Goal: Transaction & Acquisition: Subscribe to service/newsletter

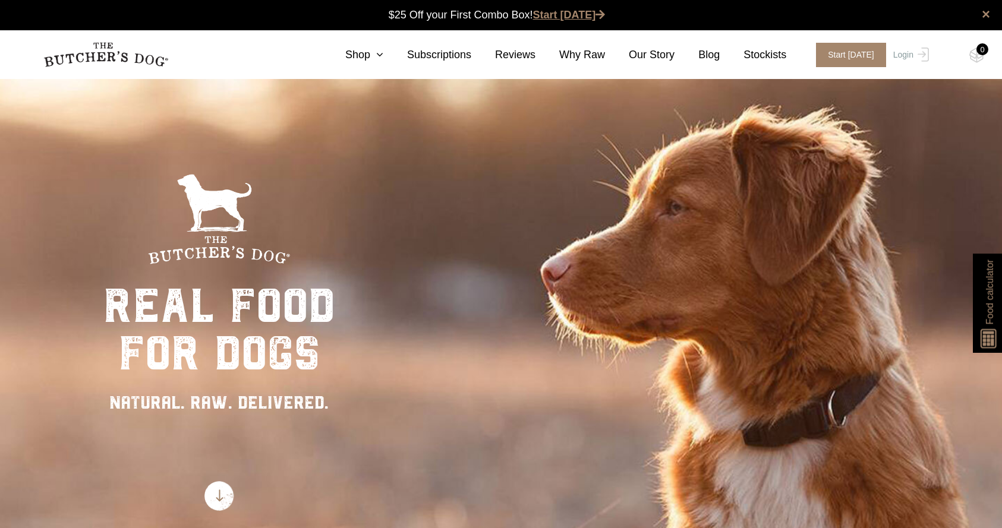
click at [556, 15] on link "Start [DATE]" at bounding box center [569, 15] width 73 height 12
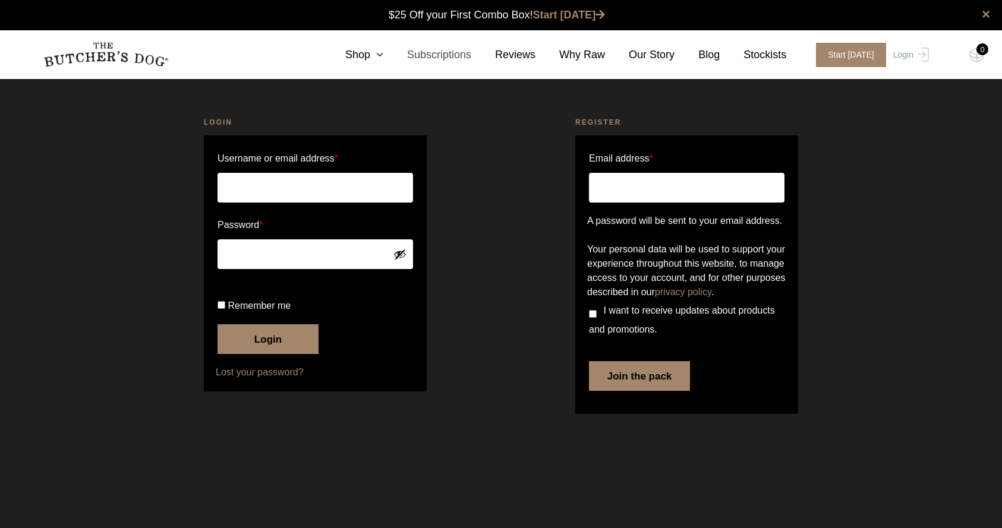
click at [427, 56] on link "Subscriptions" at bounding box center [427, 55] width 88 height 16
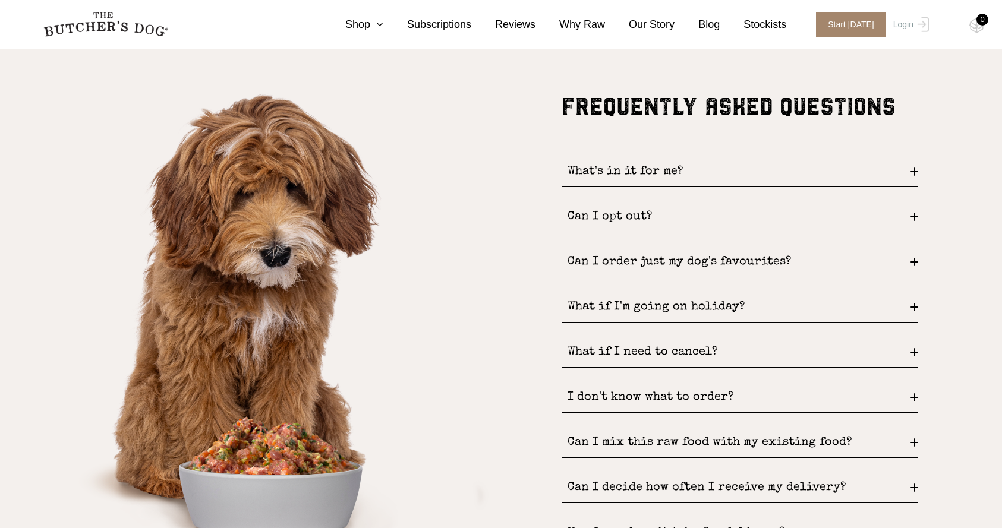
scroll to position [1542, 0]
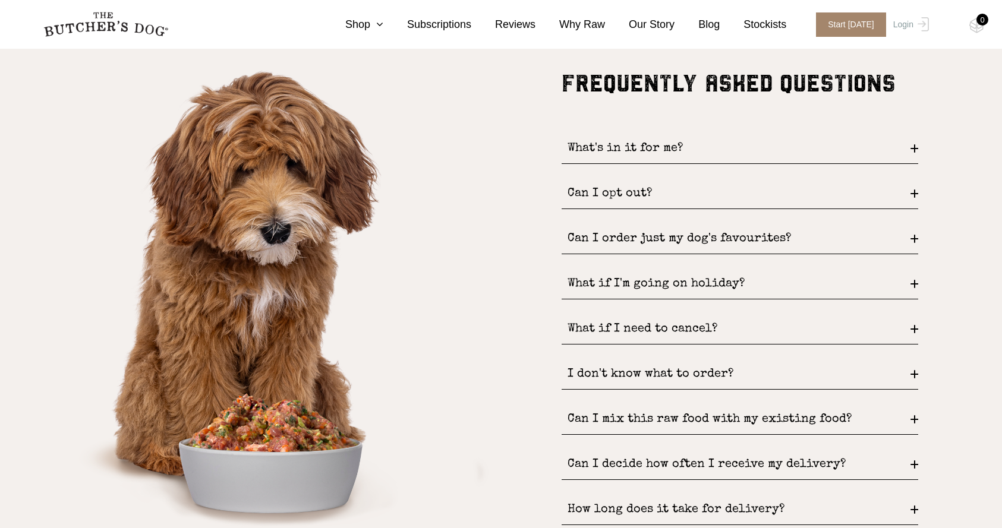
click at [606, 146] on div "What's in it for me?" at bounding box center [740, 149] width 357 height 30
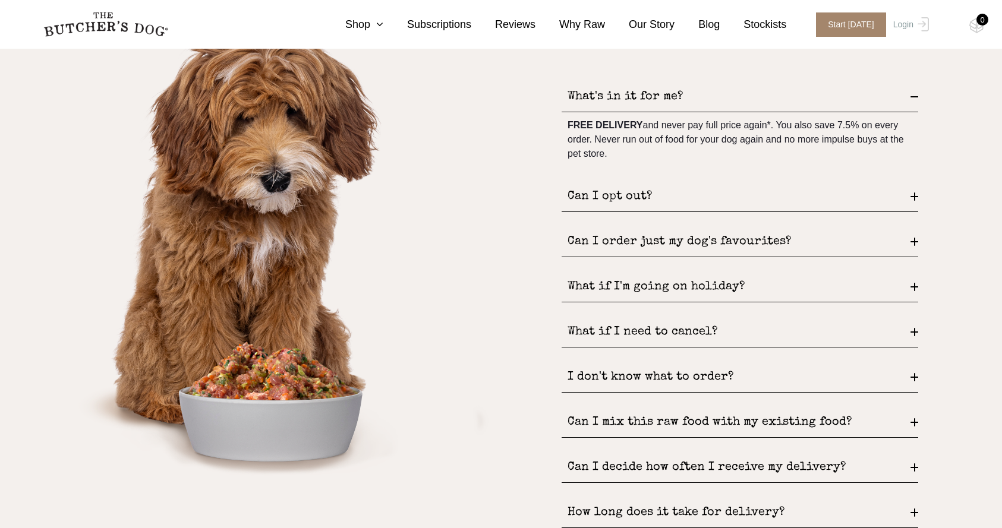
scroll to position [1596, 0]
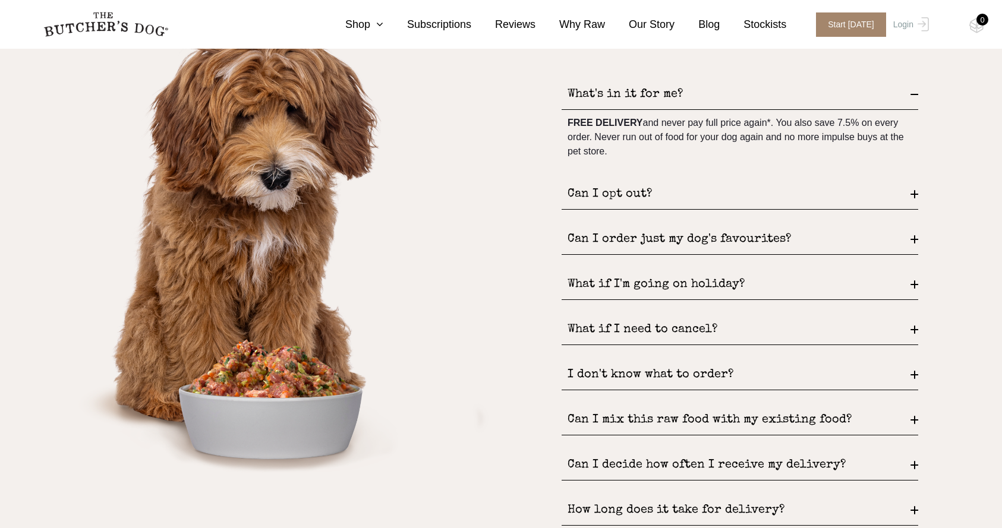
click at [600, 197] on div "Can I opt out?" at bounding box center [740, 194] width 357 height 30
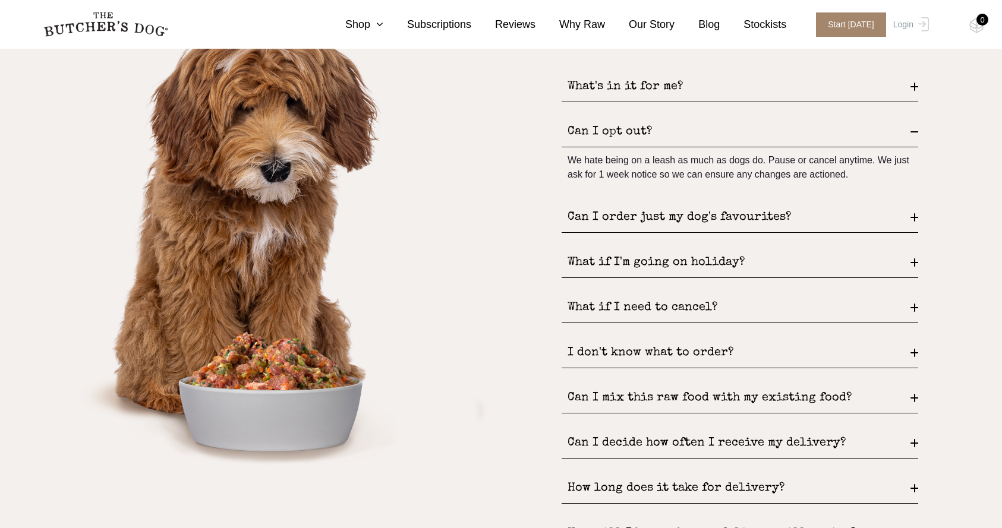
scroll to position [1605, 0]
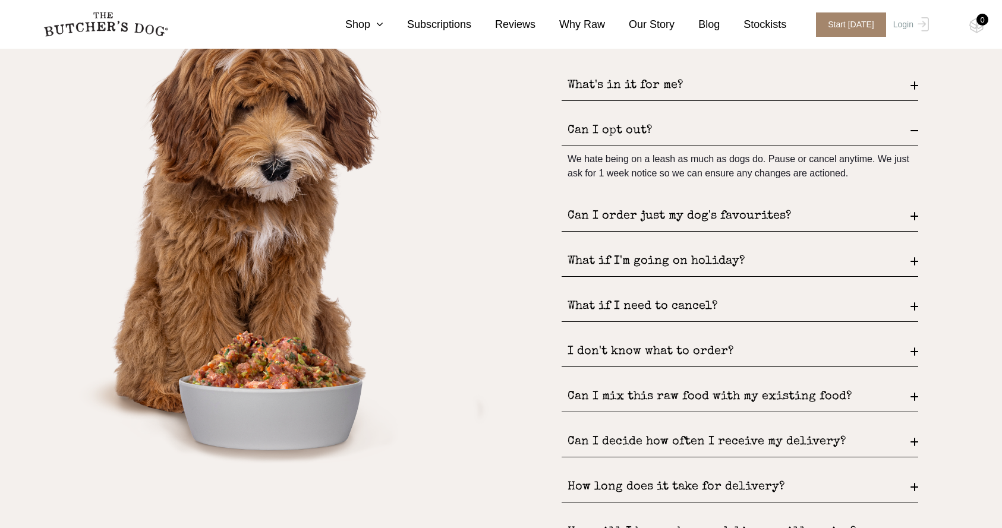
click at [596, 218] on div "Can I order just my dog's favourites?" at bounding box center [740, 216] width 357 height 30
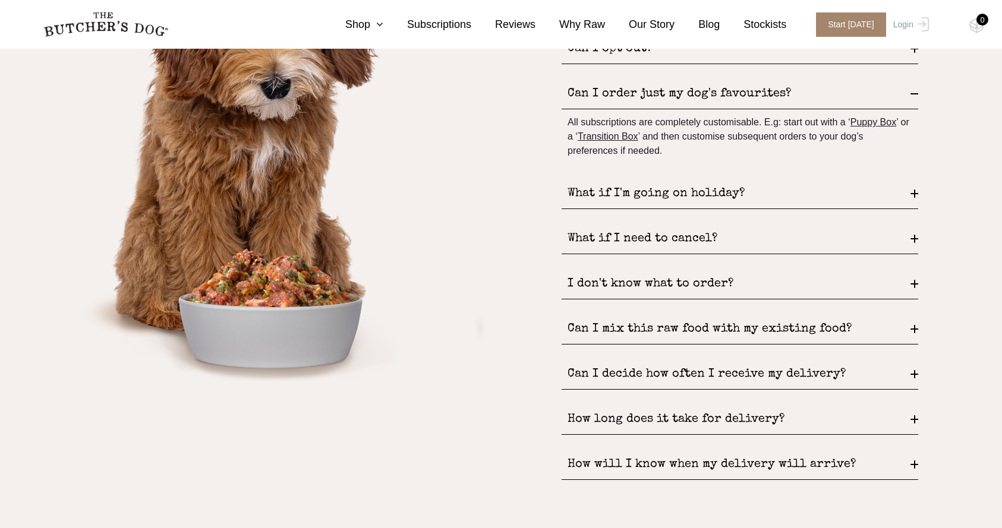
scroll to position [1687, 0]
click at [593, 193] on div "What if I'm going on holiday?" at bounding box center [740, 193] width 357 height 30
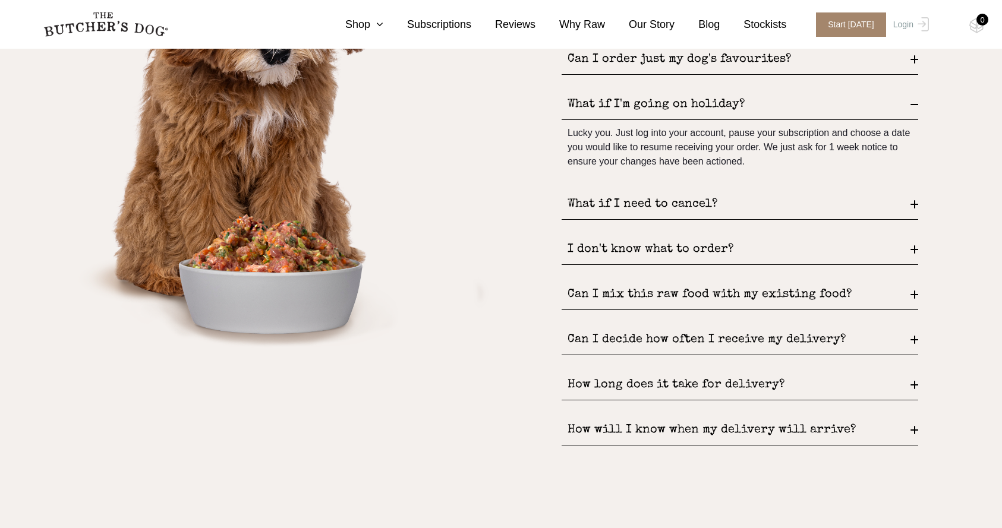
scroll to position [1735, 0]
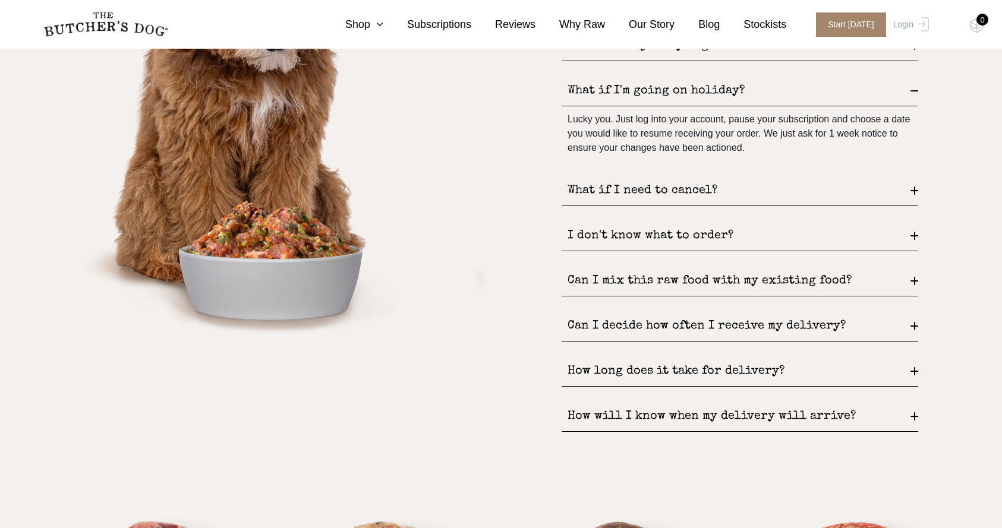
click at [588, 194] on div "What if I need to cancel?" at bounding box center [740, 191] width 357 height 30
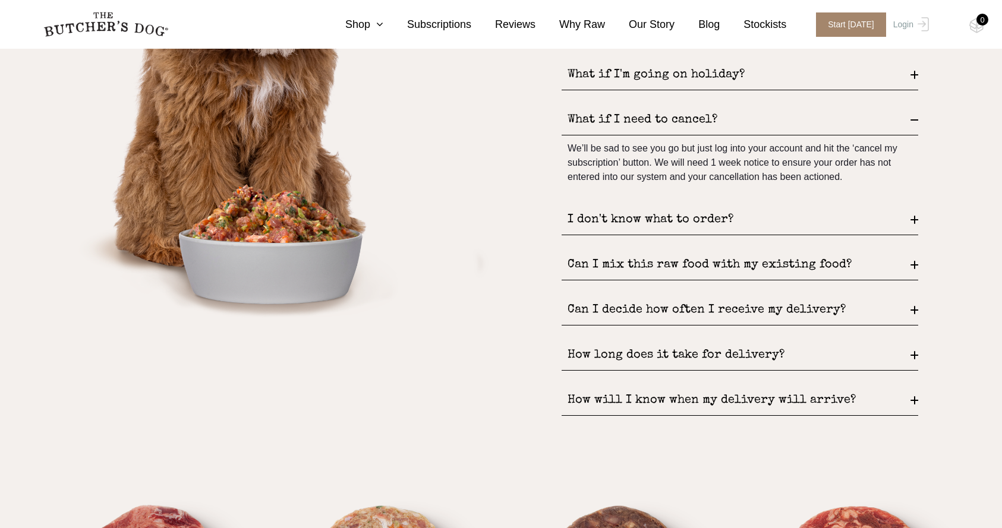
scroll to position [1752, 0]
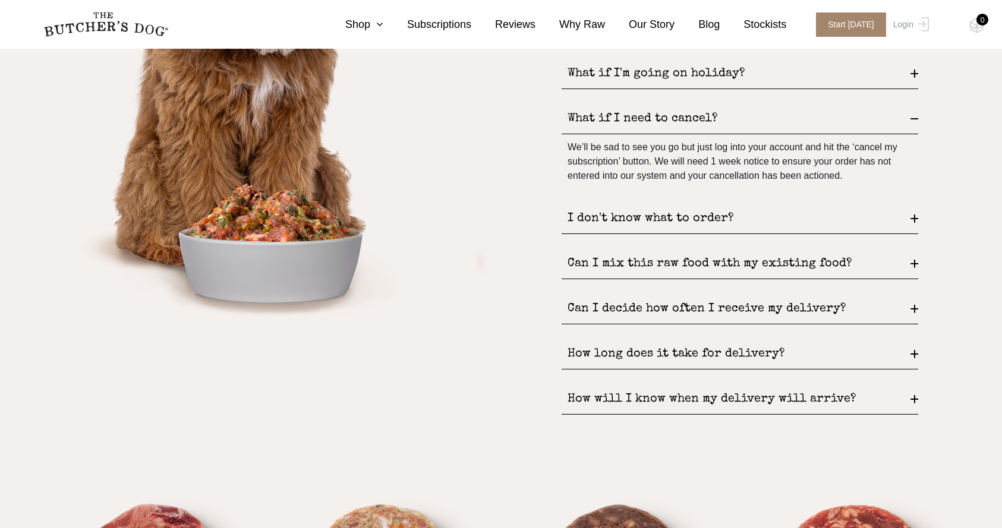
click at [590, 213] on div "I don't know what to order?" at bounding box center [740, 219] width 357 height 30
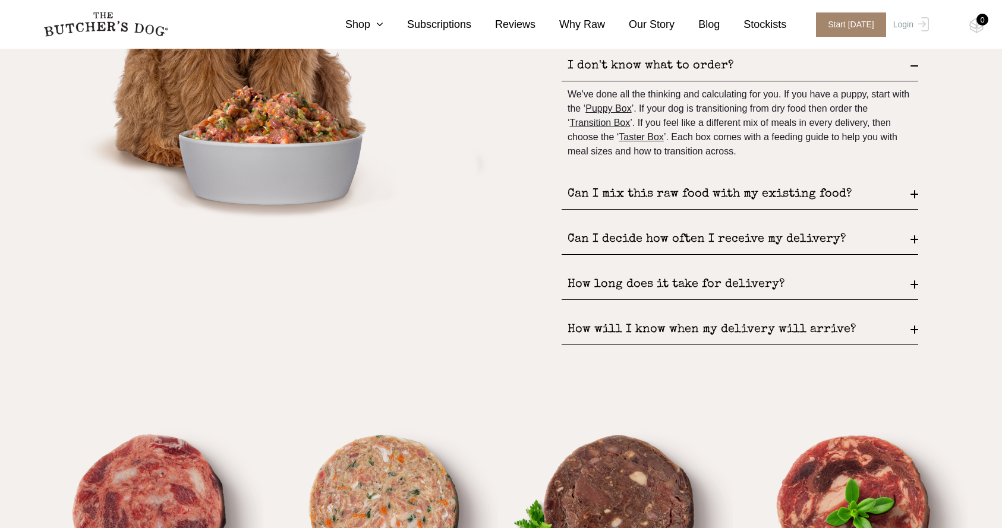
scroll to position [1852, 0]
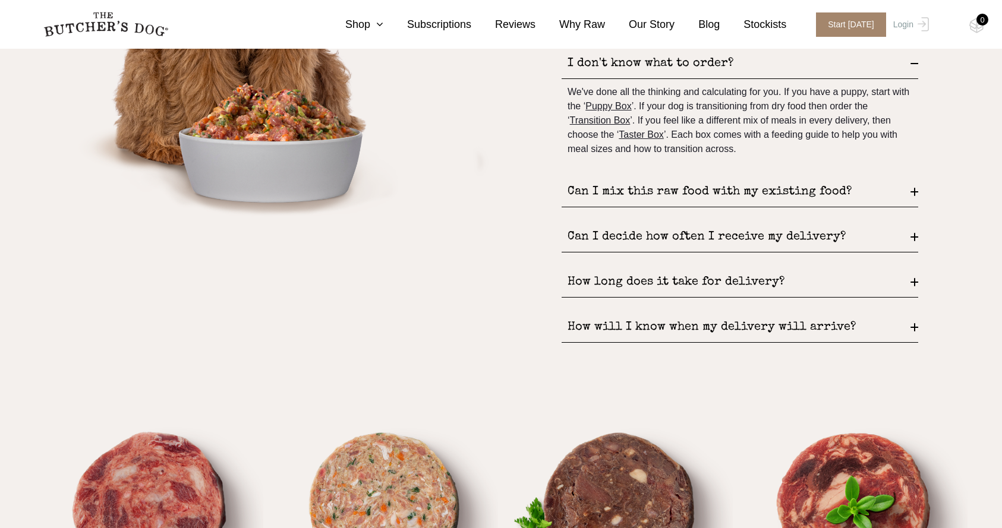
click at [597, 190] on div "Can I mix this raw food with my existing food?" at bounding box center [740, 192] width 357 height 30
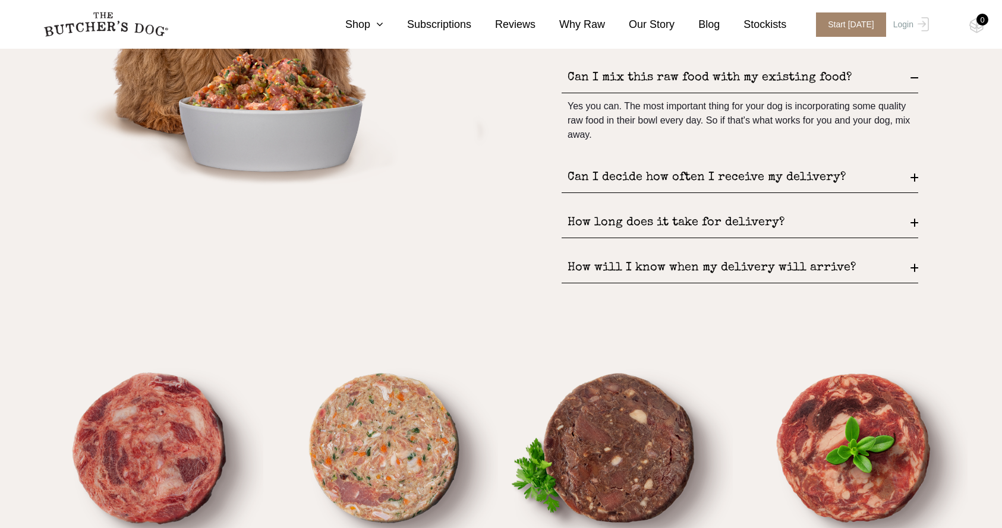
scroll to position [1891, 0]
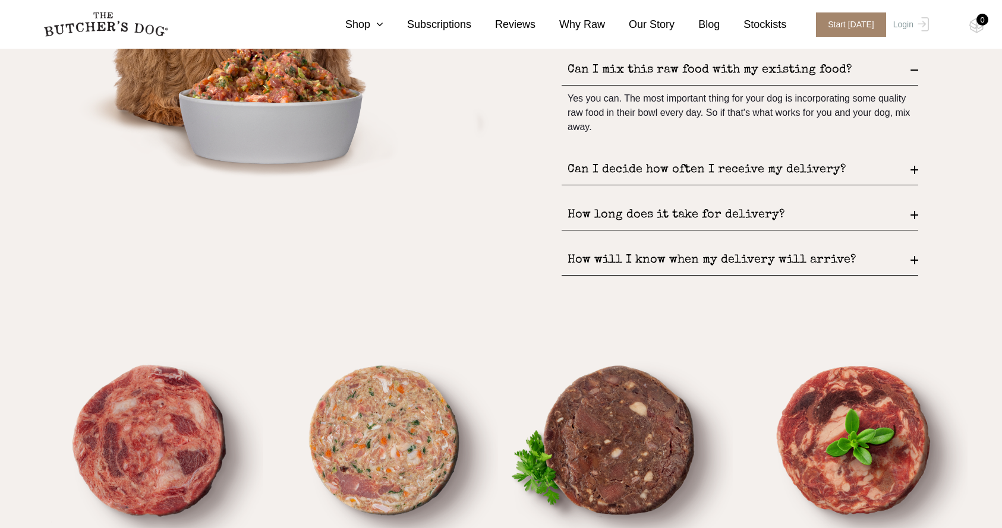
click at [597, 174] on div "Can I decide how often I receive my delivery?" at bounding box center [740, 170] width 357 height 30
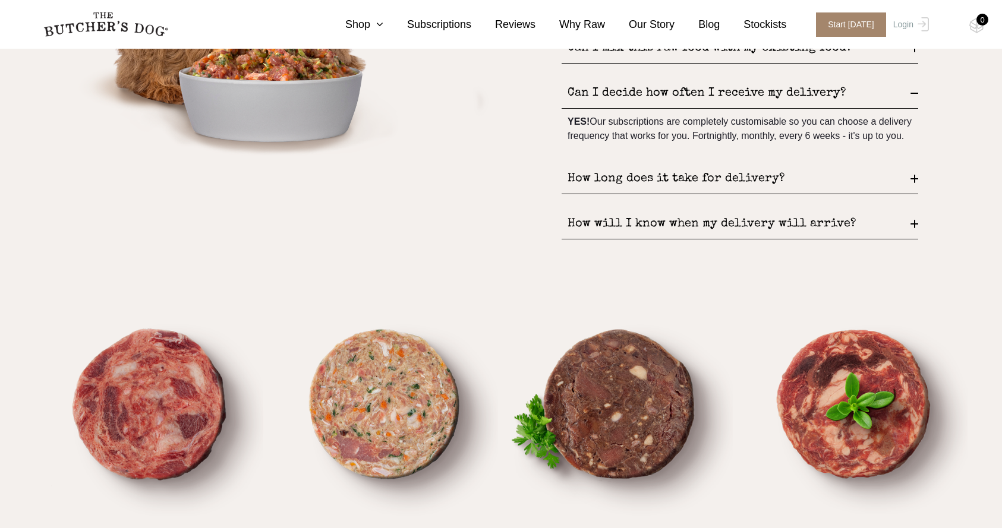
scroll to position [1930, 0]
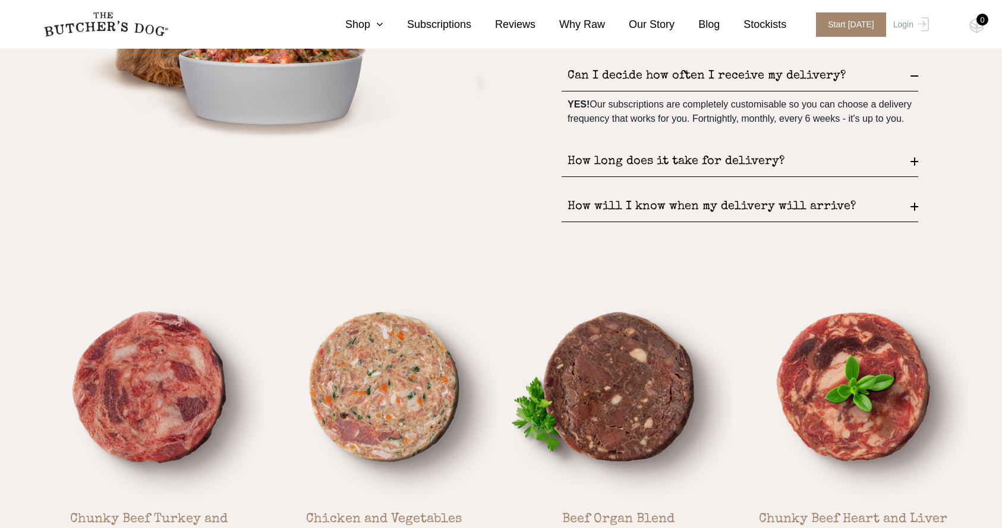
click at [606, 177] on div "How long does it take for delivery?" at bounding box center [740, 162] width 357 height 30
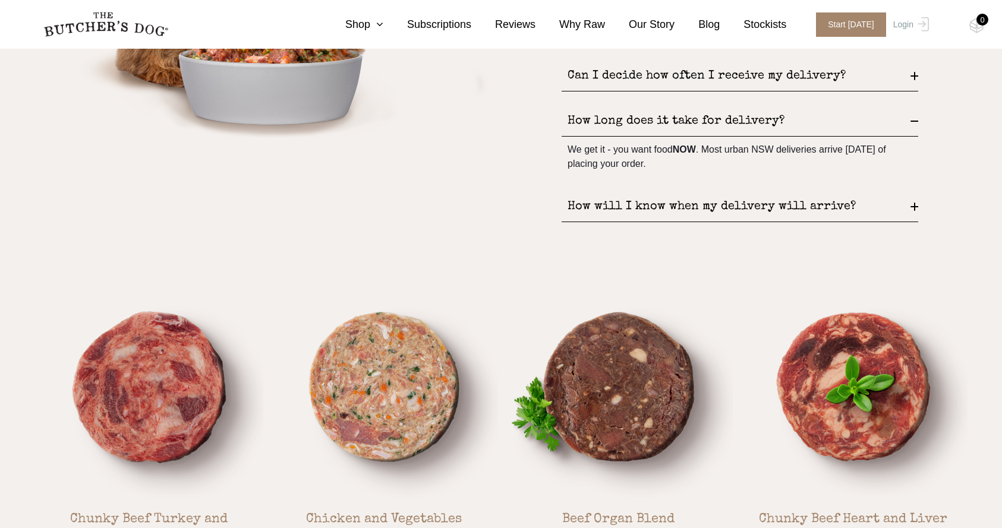
click at [610, 203] on div "How will I know when my delivery will arrive?" at bounding box center [740, 207] width 357 height 30
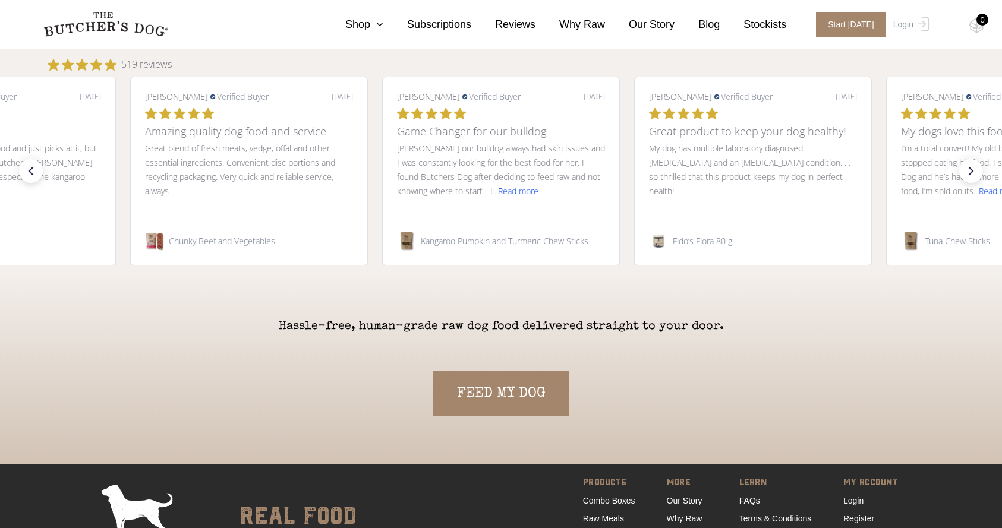
scroll to position [2673, 0]
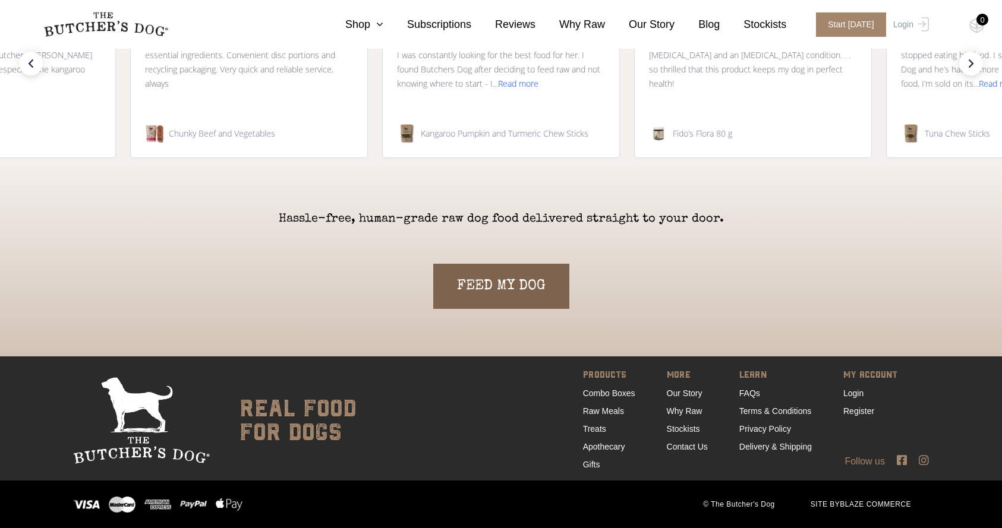
click at [533, 293] on link "FEED MY DOG" at bounding box center [501, 286] width 136 height 45
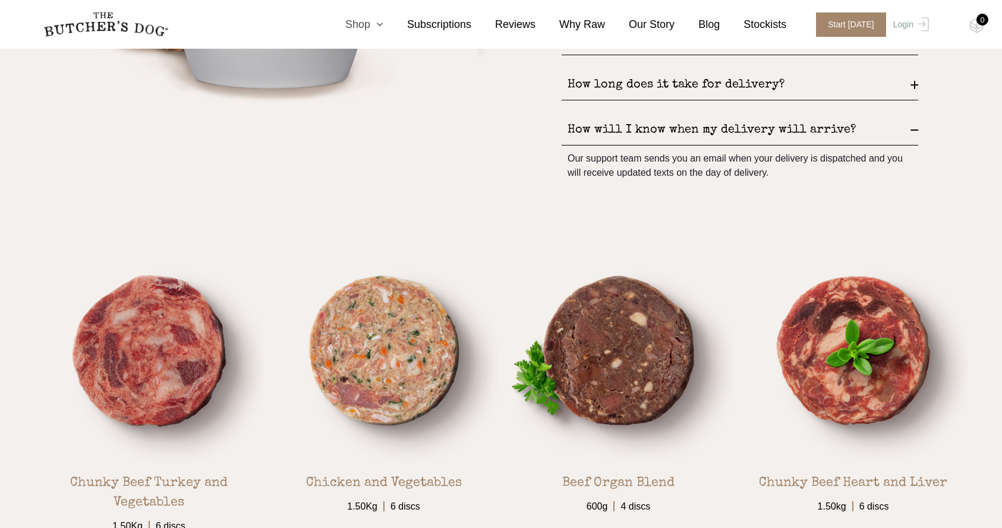
scroll to position [1951, 0]
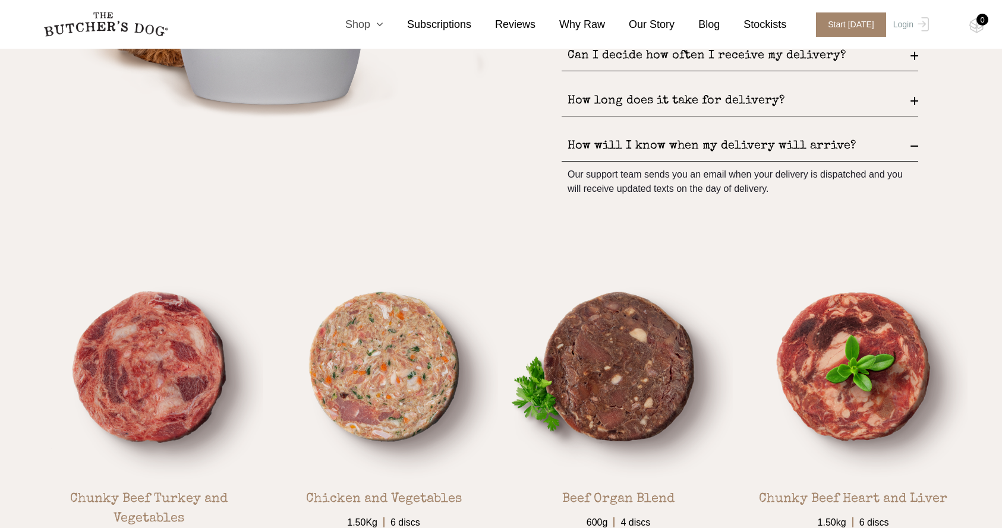
click at [363, 20] on link "Shop" at bounding box center [353, 25] width 62 height 16
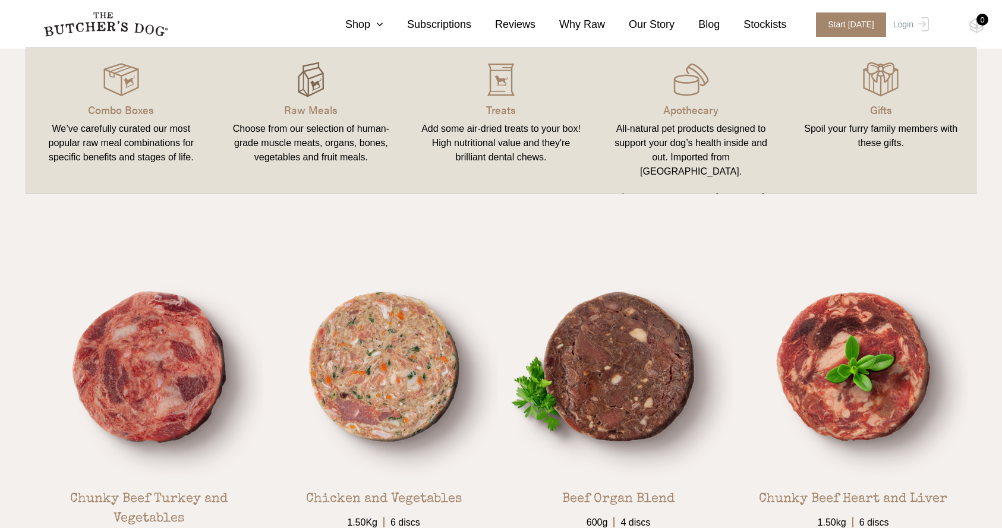
click at [321, 84] on img at bounding box center [311, 80] width 36 height 36
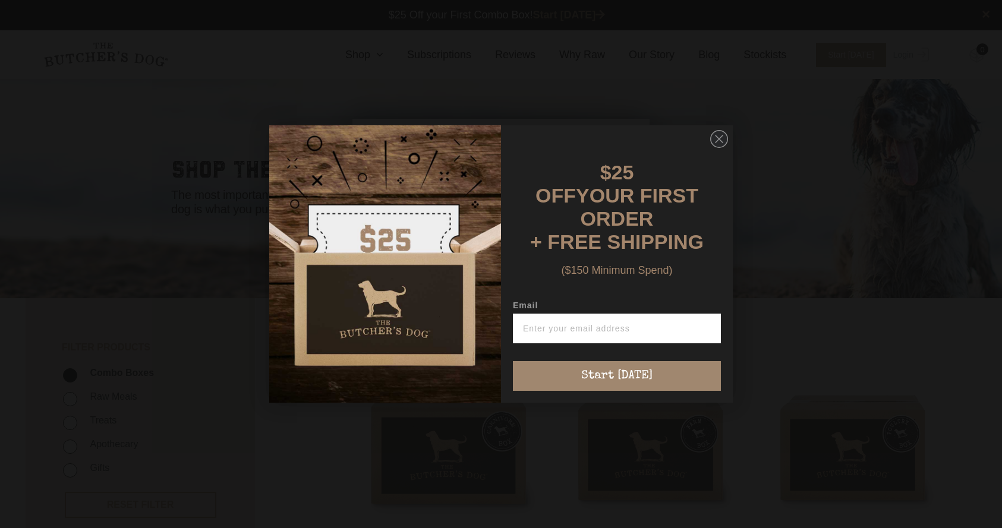
scroll to position [1, 0]
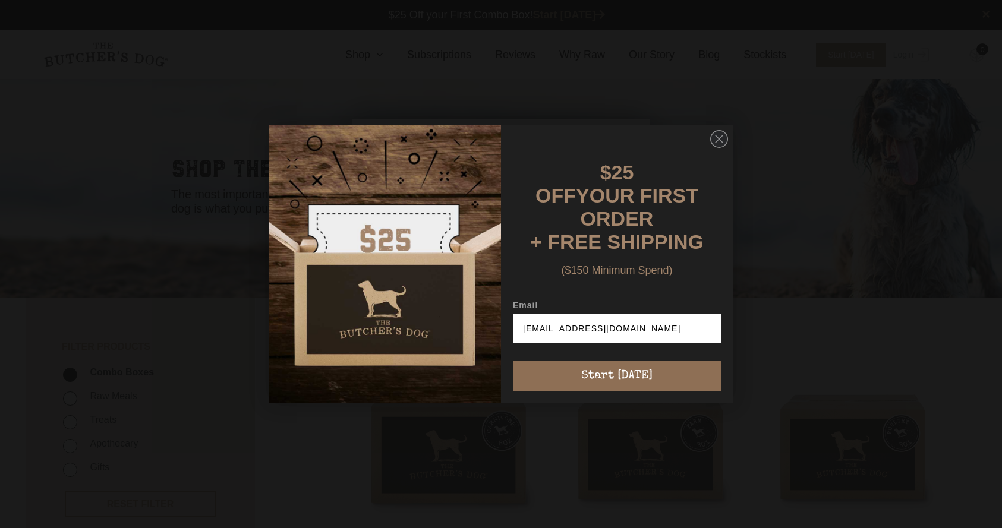
type input "[EMAIL_ADDRESS][DOMAIN_NAME]"
click at [651, 371] on button "Start [DATE]" at bounding box center [617, 376] width 208 height 30
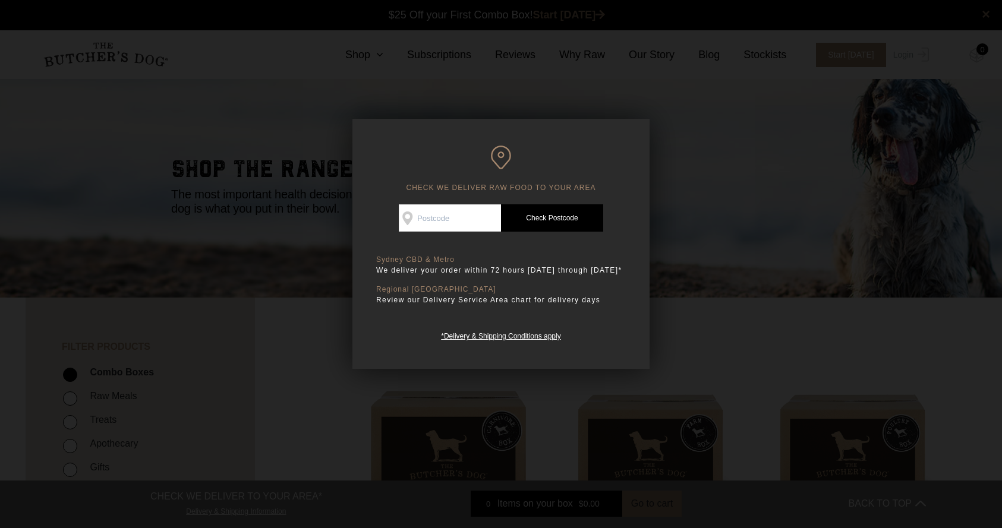
click at [468, 212] on input "Check Availability At" at bounding box center [450, 217] width 102 height 27
type input "3003"
click at [548, 212] on link "Check Postcode" at bounding box center [552, 217] width 102 height 27
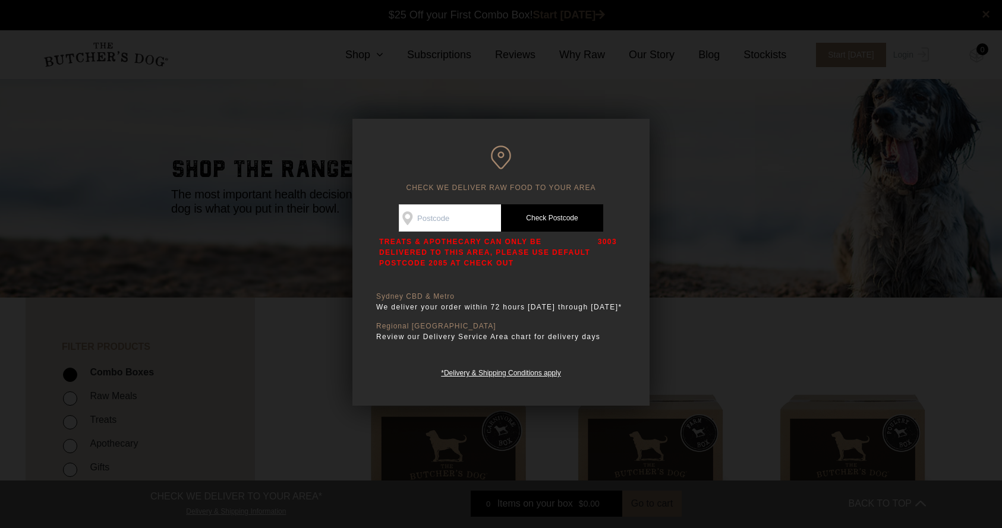
click at [548, 213] on link "Check Postcode" at bounding box center [552, 217] width 102 height 27
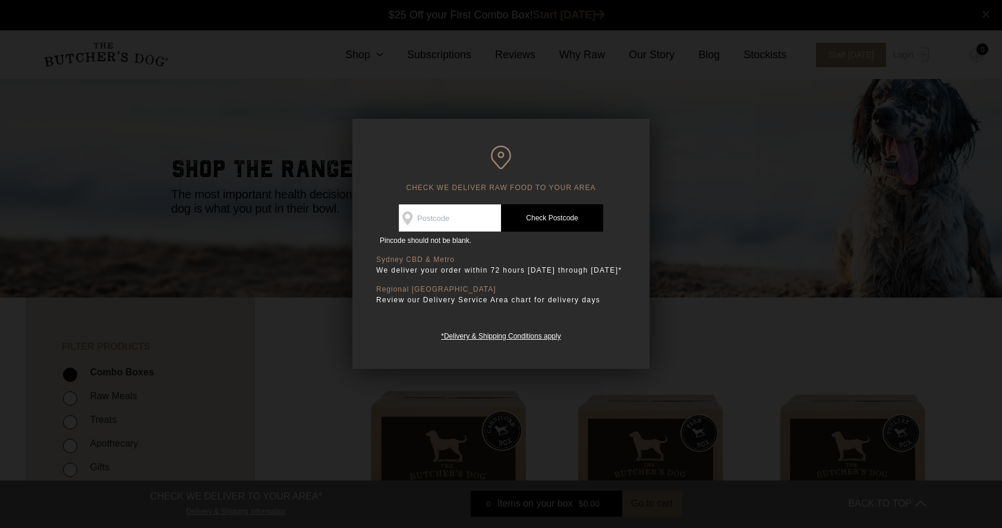
click at [547, 215] on link "Check Postcode" at bounding box center [552, 217] width 102 height 27
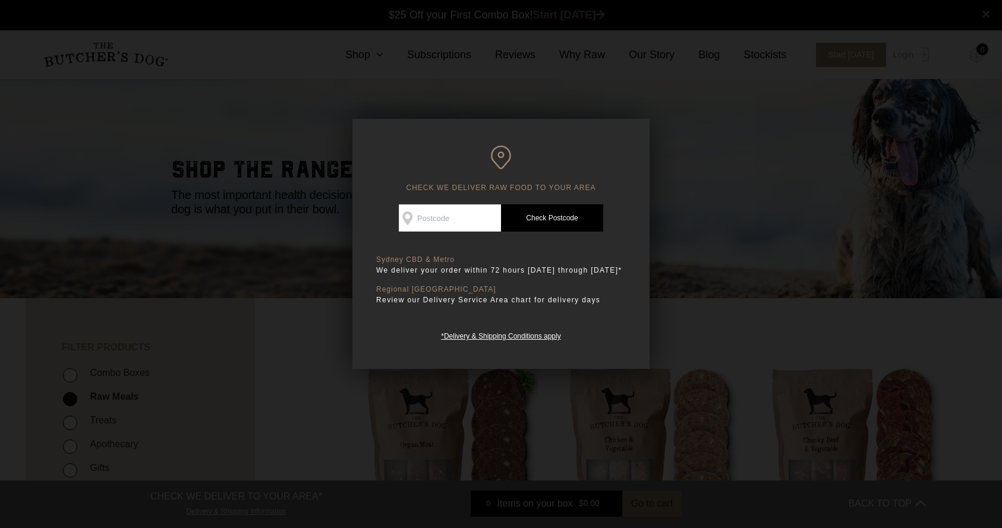
scroll to position [1, 0]
click at [286, 206] on div at bounding box center [501, 264] width 1002 height 528
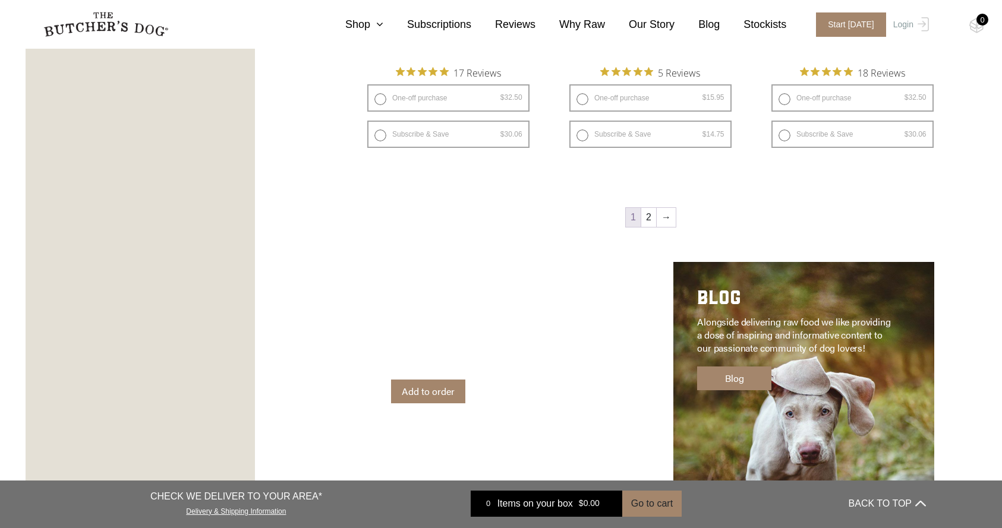
scroll to position [1706, 0]
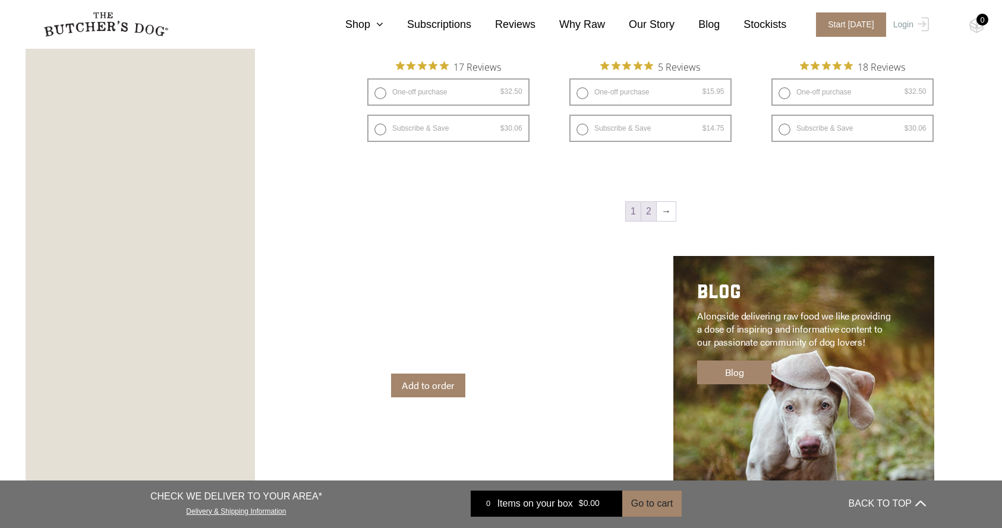
click at [651, 209] on link "2" at bounding box center [648, 211] width 15 height 19
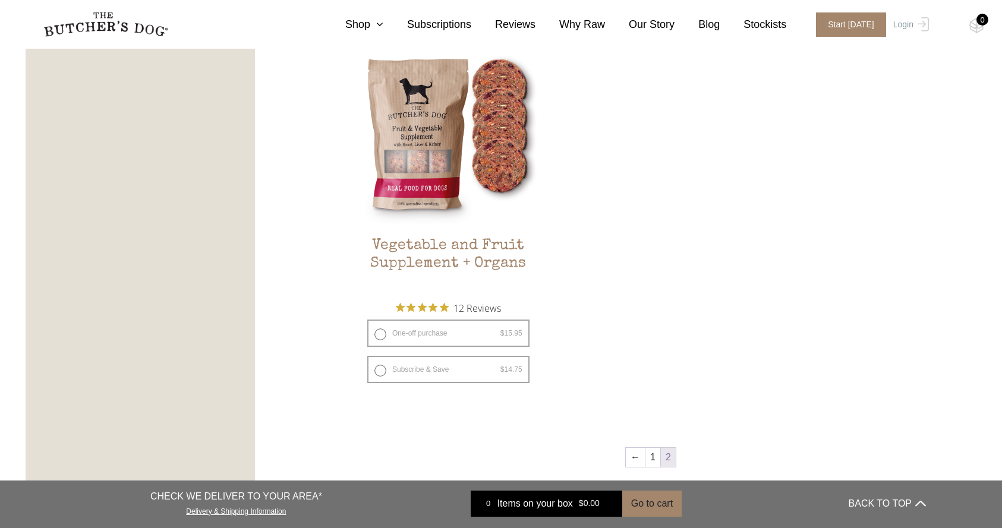
scroll to position [725, 0]
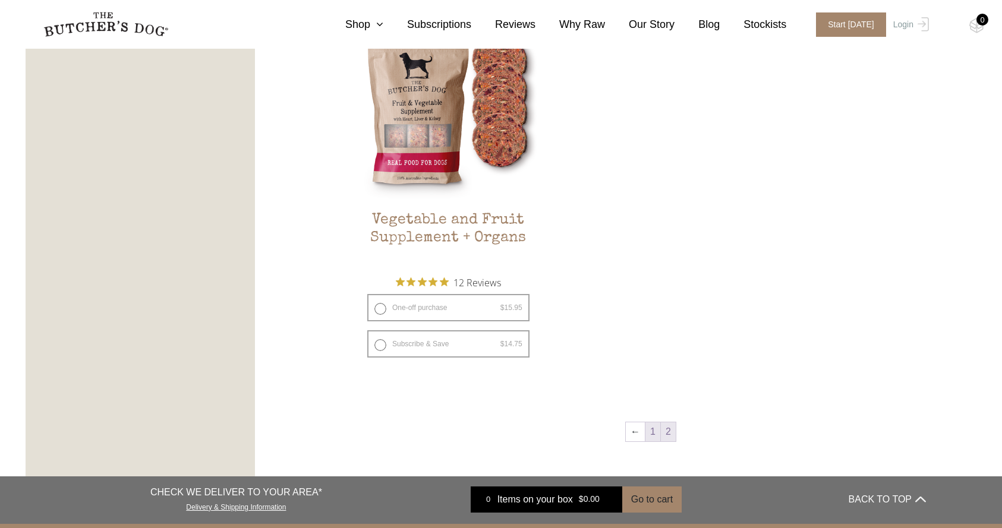
click at [650, 431] on link "1" at bounding box center [652, 432] width 15 height 19
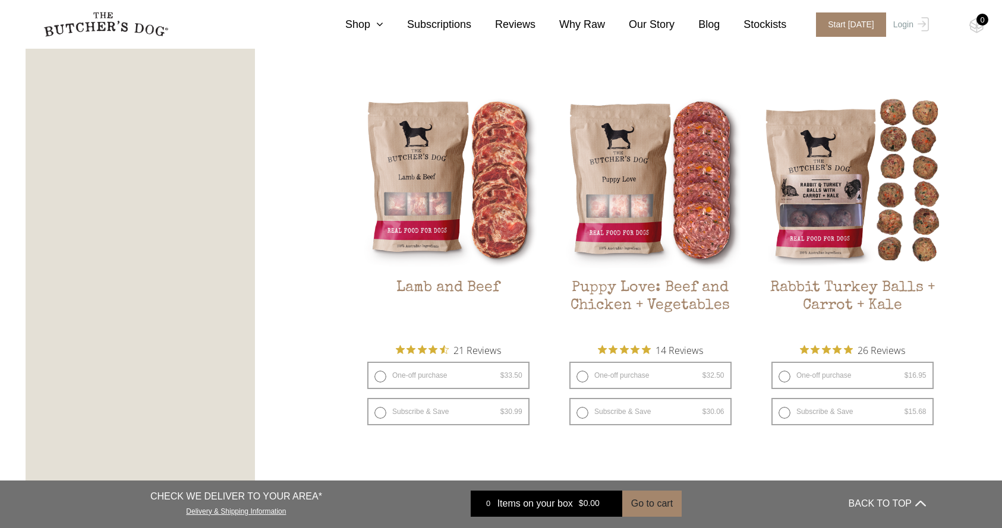
scroll to position [1076, 0]
